Goal: Information Seeking & Learning: Find specific fact

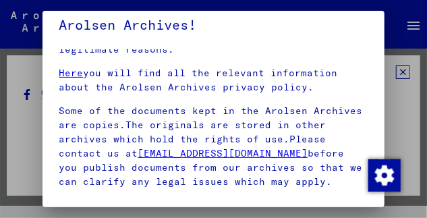
scroll to position [391, 0]
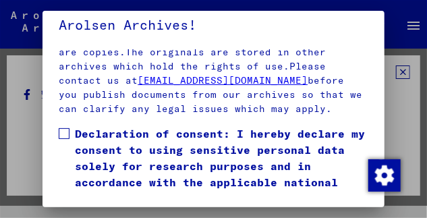
click at [62, 128] on span at bounding box center [64, 133] width 11 height 11
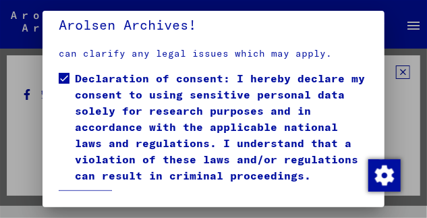
scroll to position [463, 0]
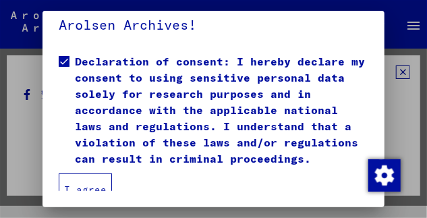
click at [89, 173] on button "I agree" at bounding box center [85, 189] width 53 height 32
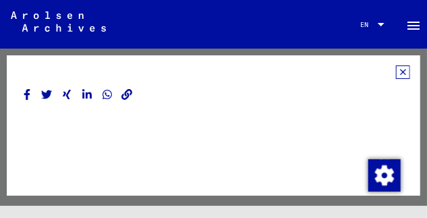
click at [396, 72] on icon at bounding box center [403, 71] width 14 height 13
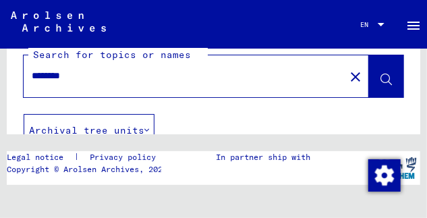
scroll to position [0, 0]
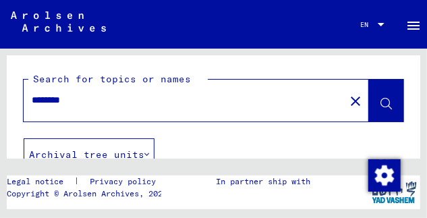
click at [378, 24] on div at bounding box center [381, 24] width 7 height 3
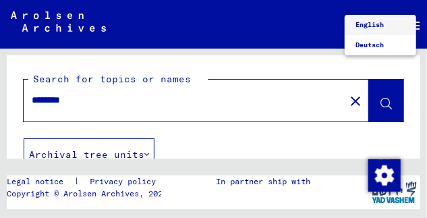
drag, startPoint x: 324, startPoint y: 39, endPoint x: 315, endPoint y: 36, distance: 9.4
click at [322, 39] on div at bounding box center [213, 109] width 427 height 218
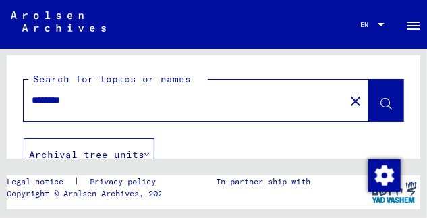
click at [347, 100] on mat-icon "close" at bounding box center [355, 101] width 16 height 16
click at [380, 102] on icon at bounding box center [385, 103] width 11 height 11
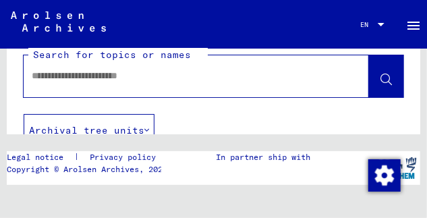
scroll to position [24, 0]
click at [409, 22] on mat-icon "menu" at bounding box center [413, 26] width 16 height 16
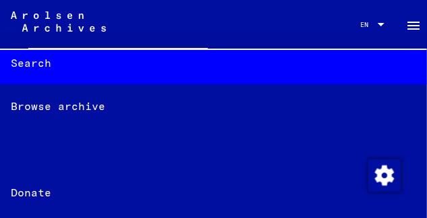
scroll to position [0, 0]
